Goal: Information Seeking & Learning: Find specific fact

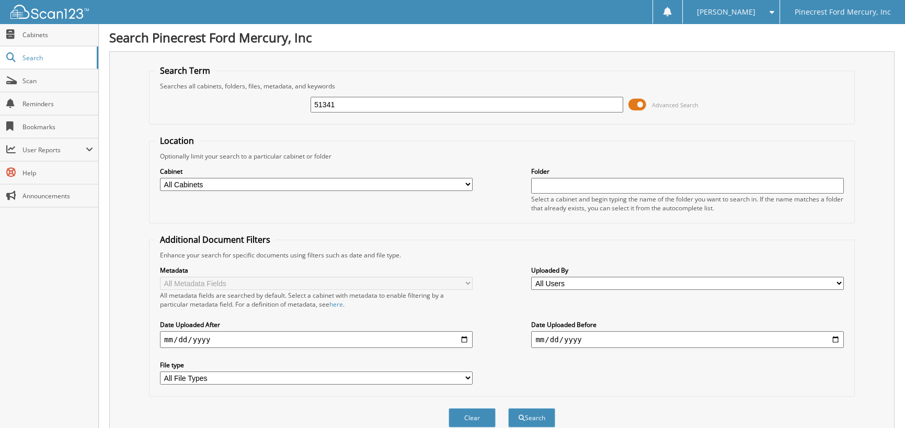
type input "51341"
click at [508, 408] on button "Search" at bounding box center [531, 417] width 47 height 19
click at [533, 414] on button "Search" at bounding box center [531, 417] width 47 height 19
click at [465, 181] on select "All Cabinets PF - ACCOUNTING PF - BODY SHOP PF - CHECKS PF - FINANCE AND INSURA…" at bounding box center [316, 184] width 313 height 13
select select "11263"
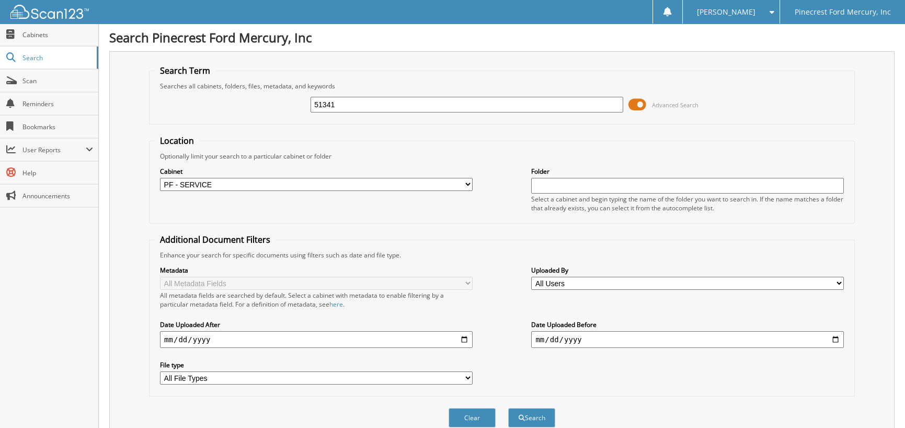
click at [160, 178] on select "All Cabinets PF - ACCOUNTING PF - BODY SHOP PF - CHECKS PF - FINANCE AND INSURA…" at bounding box center [316, 184] width 313 height 13
click at [536, 413] on button "Search" at bounding box center [531, 417] width 47 height 19
click at [66, 80] on span "Scan" at bounding box center [57, 80] width 71 height 9
click at [33, 81] on span "Scan" at bounding box center [57, 80] width 71 height 9
drag, startPoint x: 0, startPoint y: 0, endPoint x: 31, endPoint y: 56, distance: 64.6
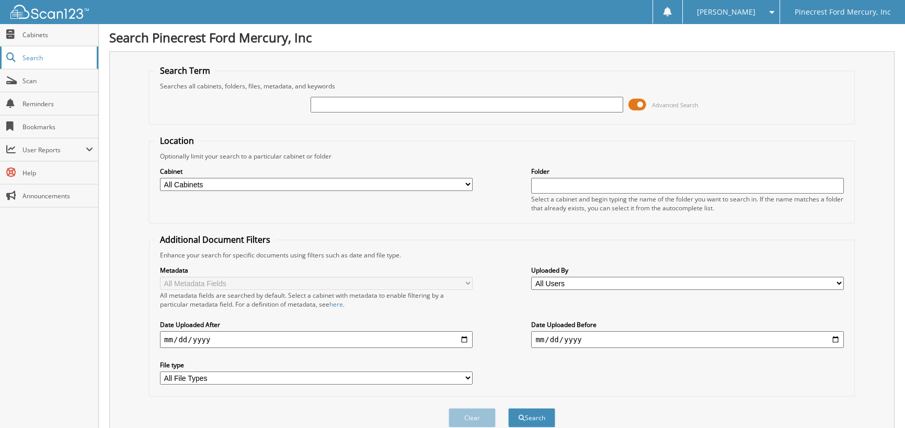
click at [31, 56] on span "Search" at bounding box center [56, 57] width 69 height 9
click at [361, 97] on input "text" at bounding box center [466, 105] width 313 height 16
click at [32, 122] on span "Bookmarks" at bounding box center [57, 126] width 71 height 9
